Goal: Transaction & Acquisition: Purchase product/service

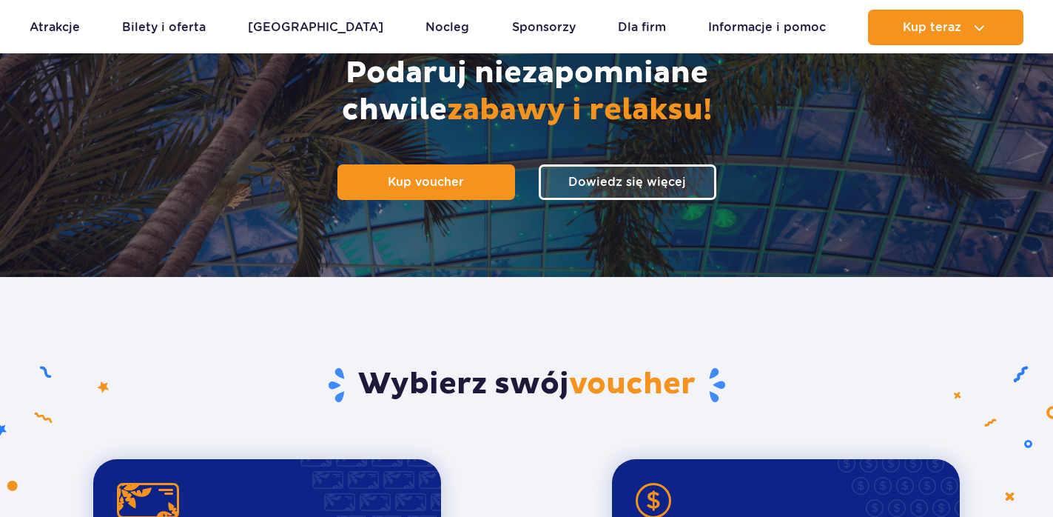
scroll to position [226, 0]
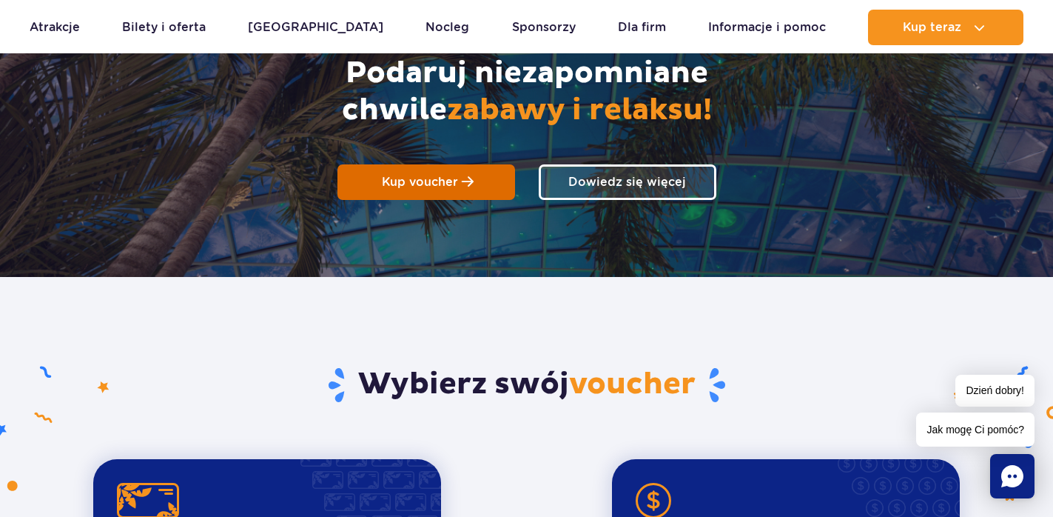
click at [462, 167] on link "Kup voucher" at bounding box center [427, 182] width 178 height 36
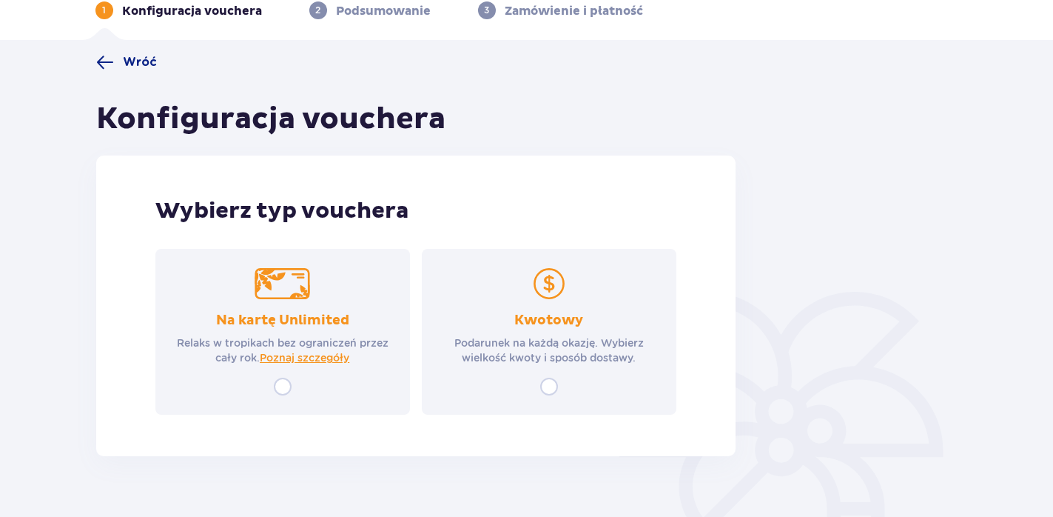
scroll to position [104, 0]
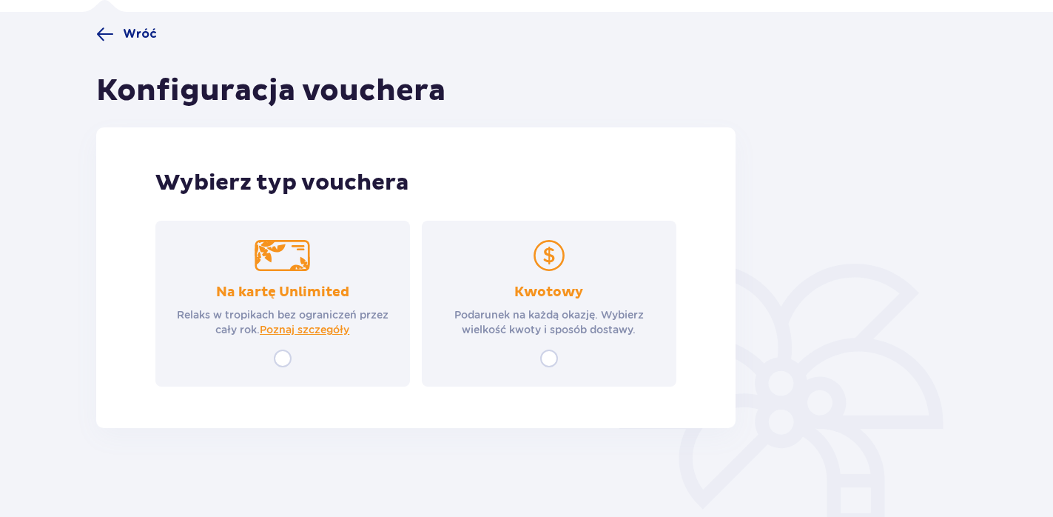
click at [548, 358] on input "radio" at bounding box center [549, 358] width 18 height 18
radio input "true"
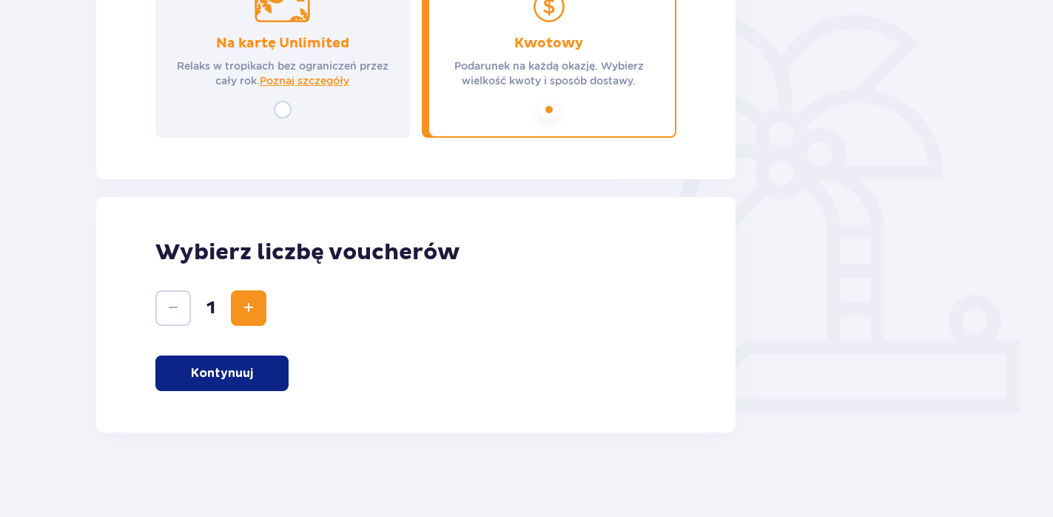
scroll to position [357, 0]
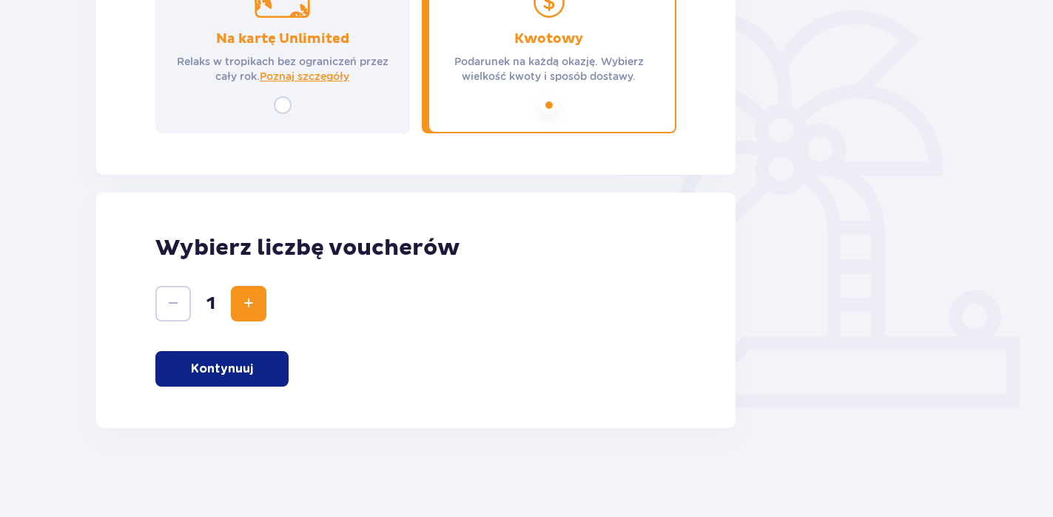
click at [239, 371] on p "Kontynuuj" at bounding box center [222, 368] width 62 height 16
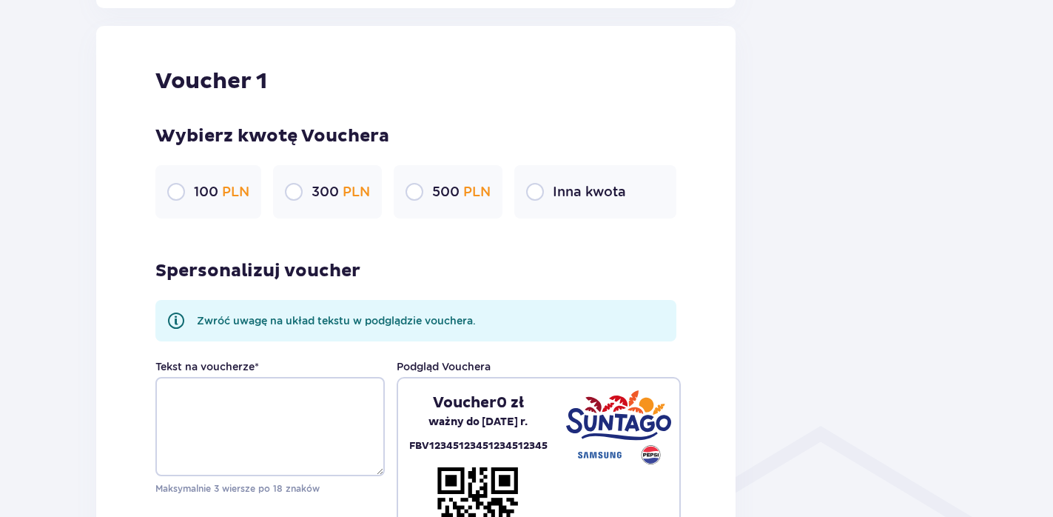
scroll to position [785, 0]
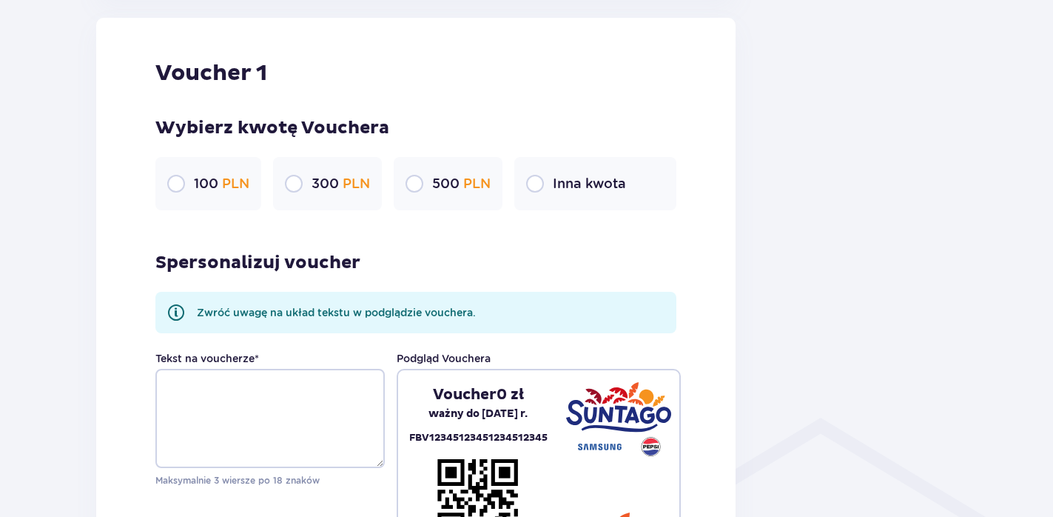
click at [290, 187] on input "radio" at bounding box center [294, 184] width 18 height 18
radio input "true"
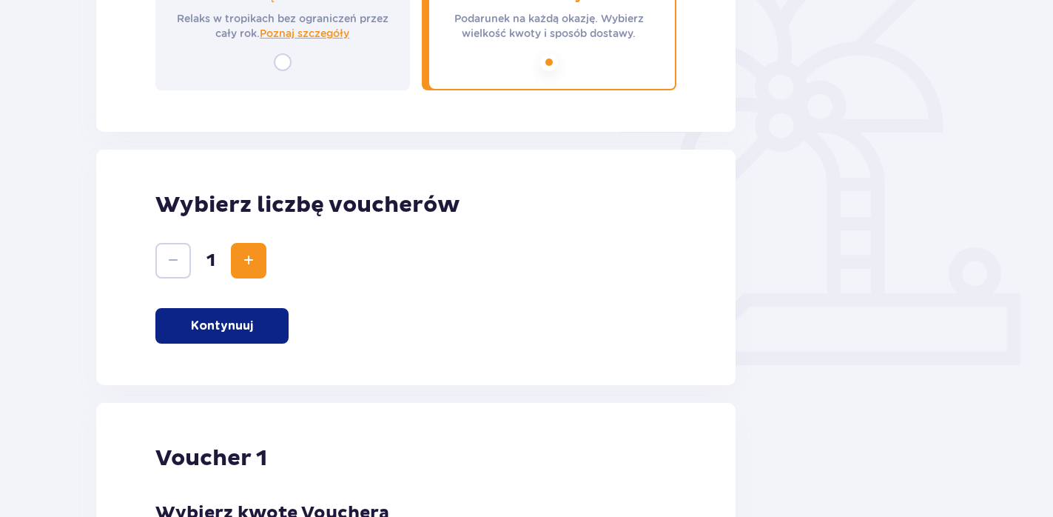
scroll to position [0, 0]
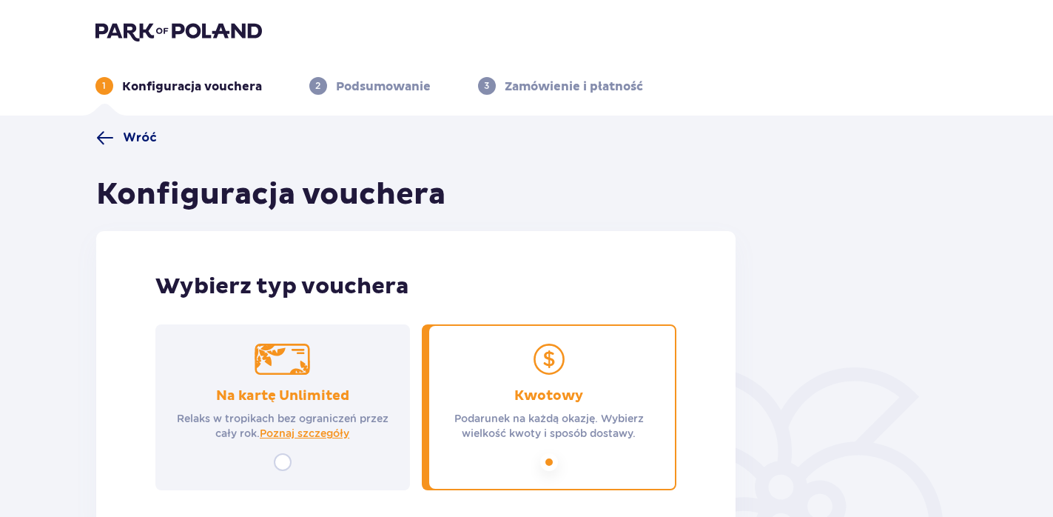
click at [139, 140] on span "Wróć" at bounding box center [140, 138] width 34 height 16
